Goal: Navigation & Orientation: Find specific page/section

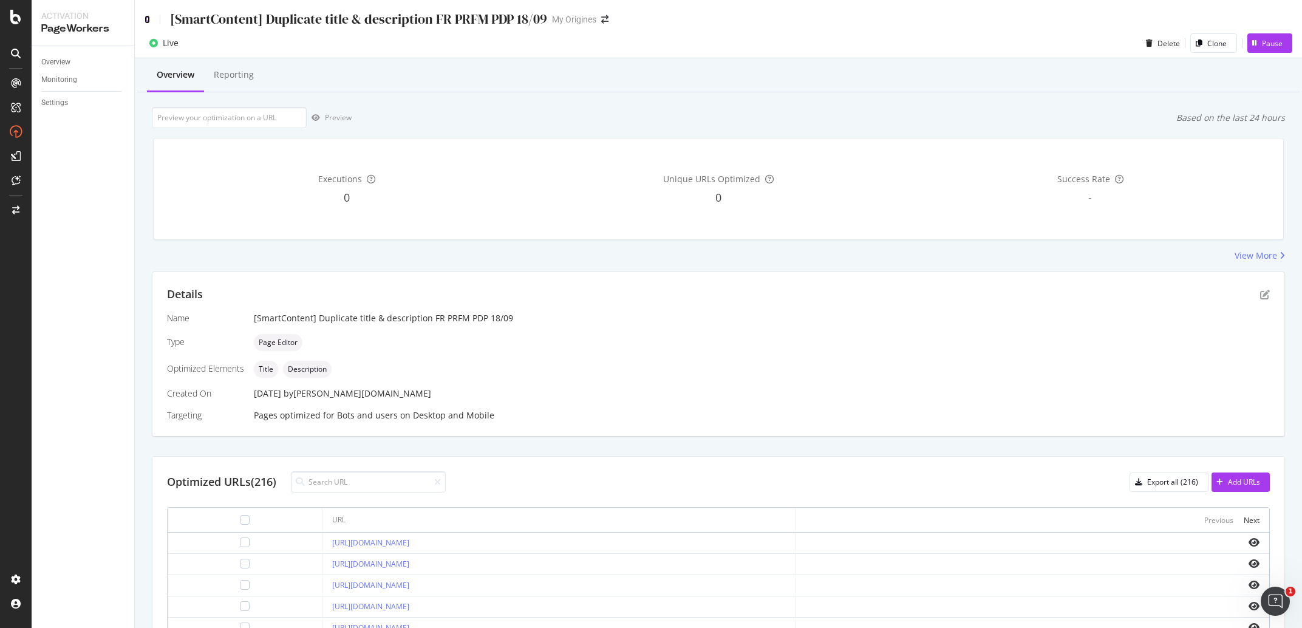
click at [148, 18] on icon at bounding box center [147, 19] width 5 height 9
